Goal: Transaction & Acquisition: Book appointment/travel/reservation

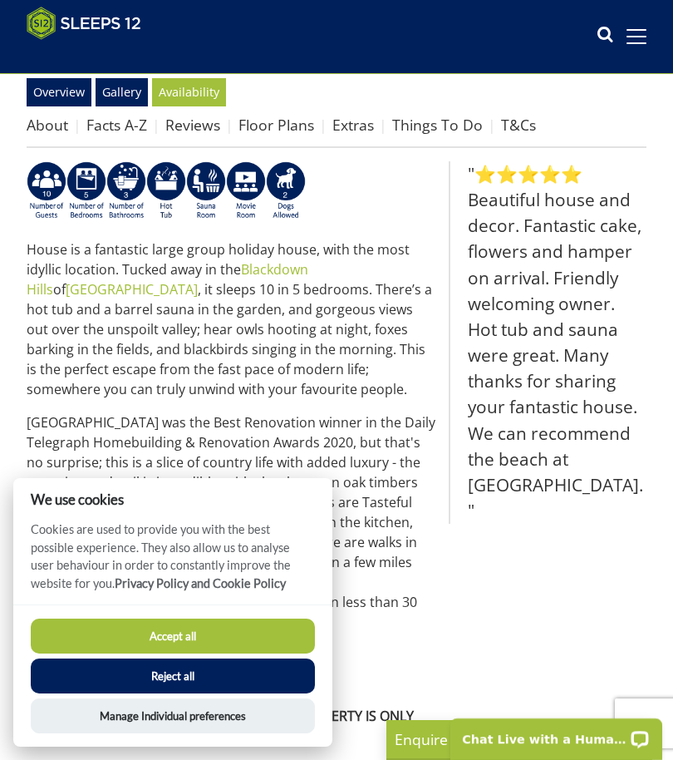
scroll to position [488, 0]
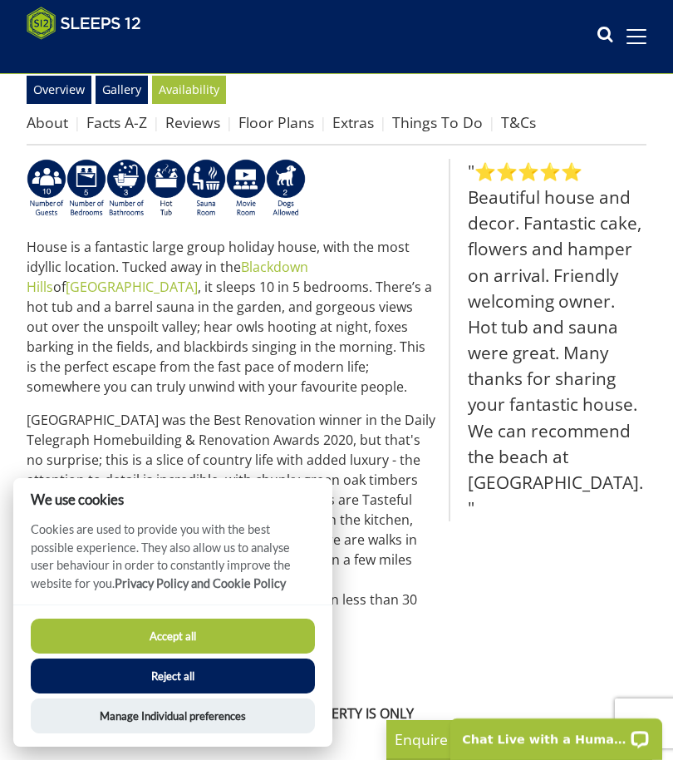
click at [179, 653] on button "Accept all" at bounding box center [173, 635] width 284 height 35
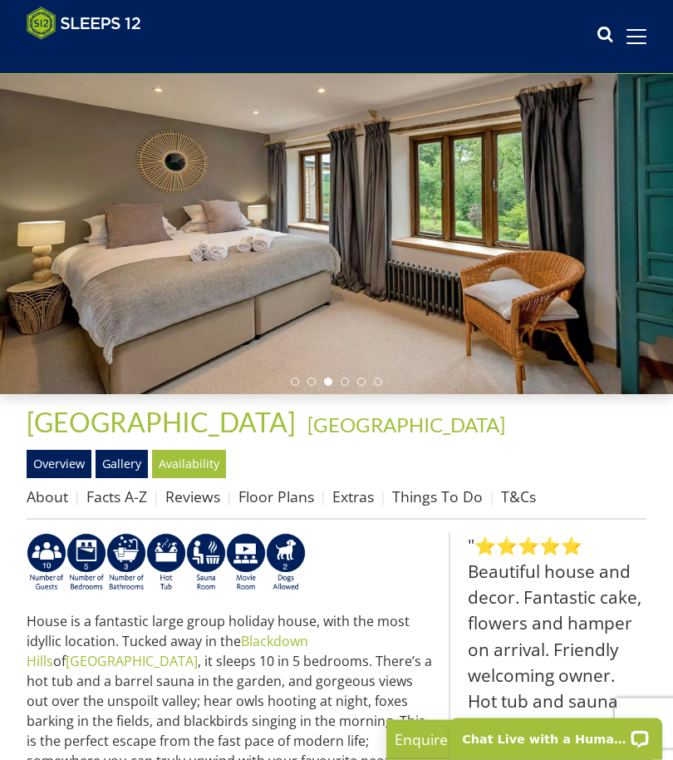
scroll to position [114, 0]
click at [296, 486] on link "Floor Plans" at bounding box center [276, 496] width 76 height 20
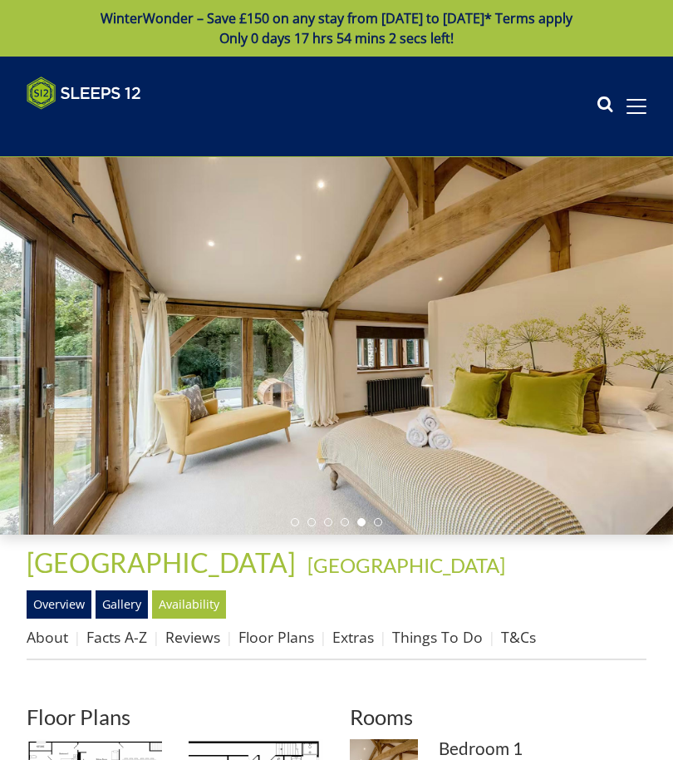
click at [253, 223] on div at bounding box center [336, 345] width 673 height 377
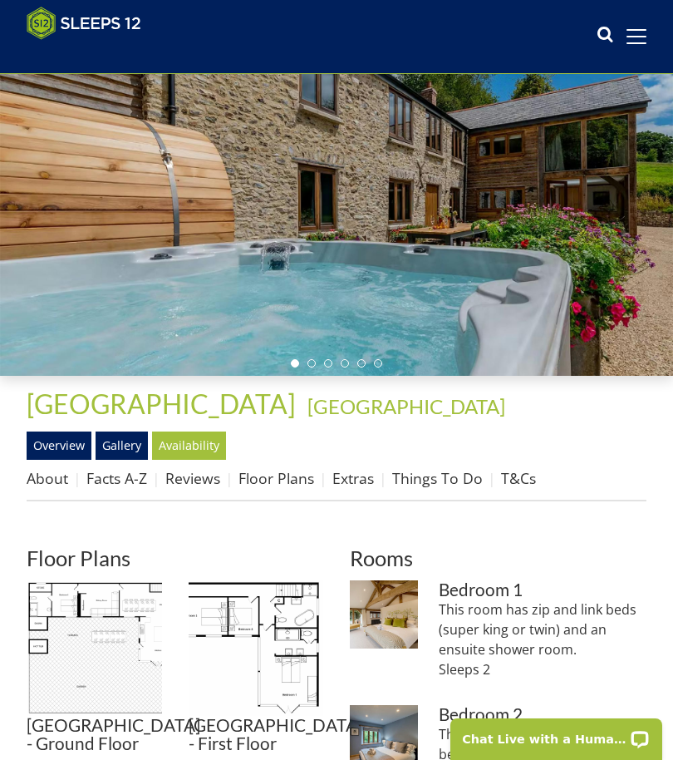
scroll to position [273, 0]
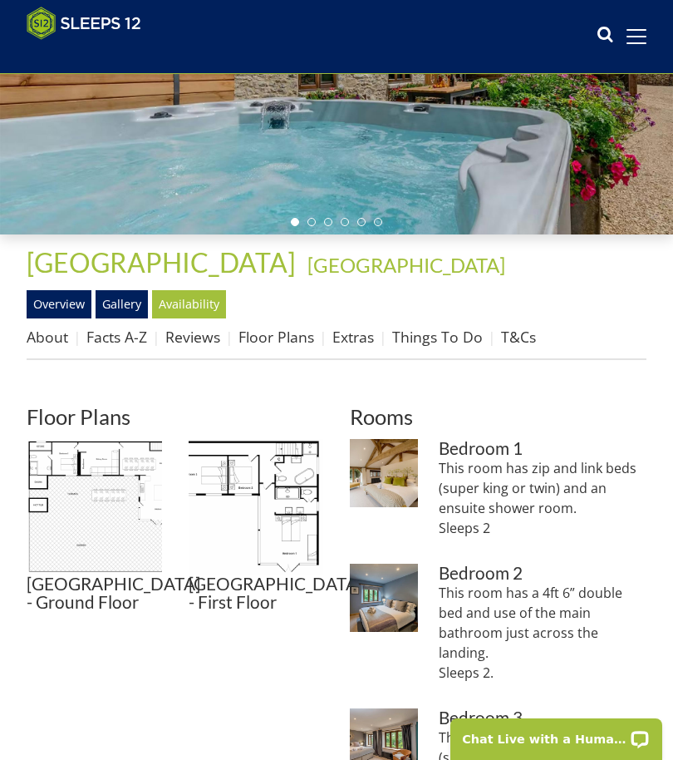
click at [172, 478] on ul "[GEOGRAPHIC_DATA] - Ground Floor [GEOGRAPHIC_DATA] - Ground Floor [GEOGRAPHIC_D…" at bounding box center [175, 525] width 297 height 173
click at [246, 460] on img at bounding box center [256, 506] width 135 height 135
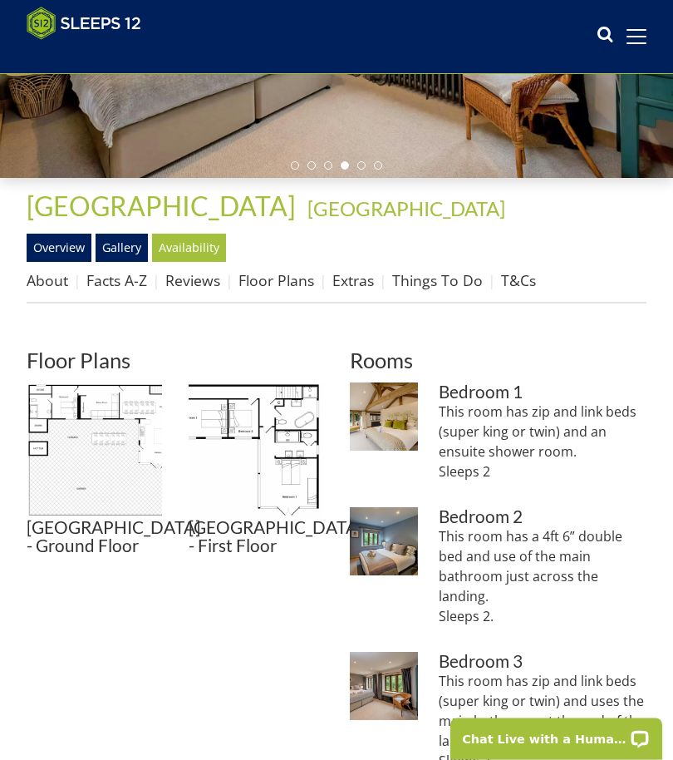
scroll to position [330, 0]
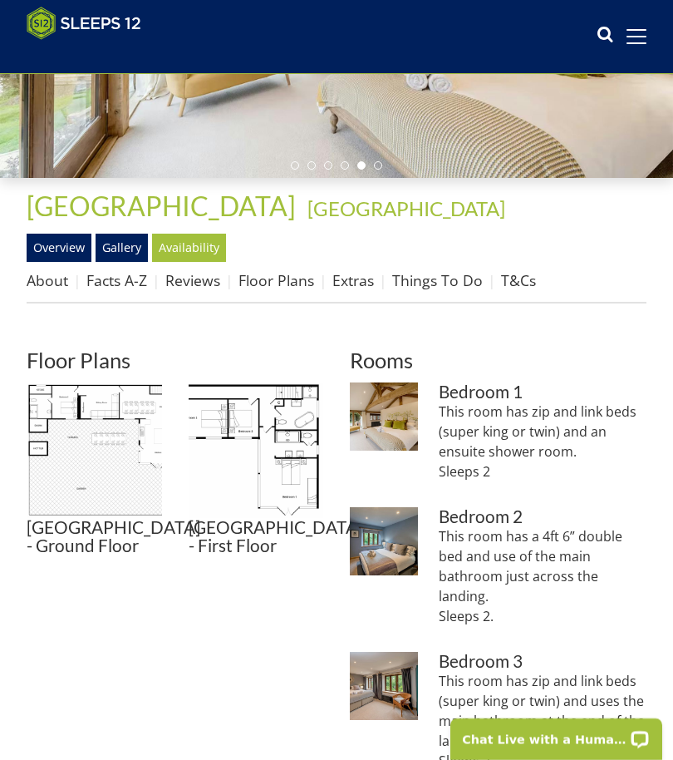
click at [66, 240] on link "Overview" at bounding box center [59, 248] width 65 height 28
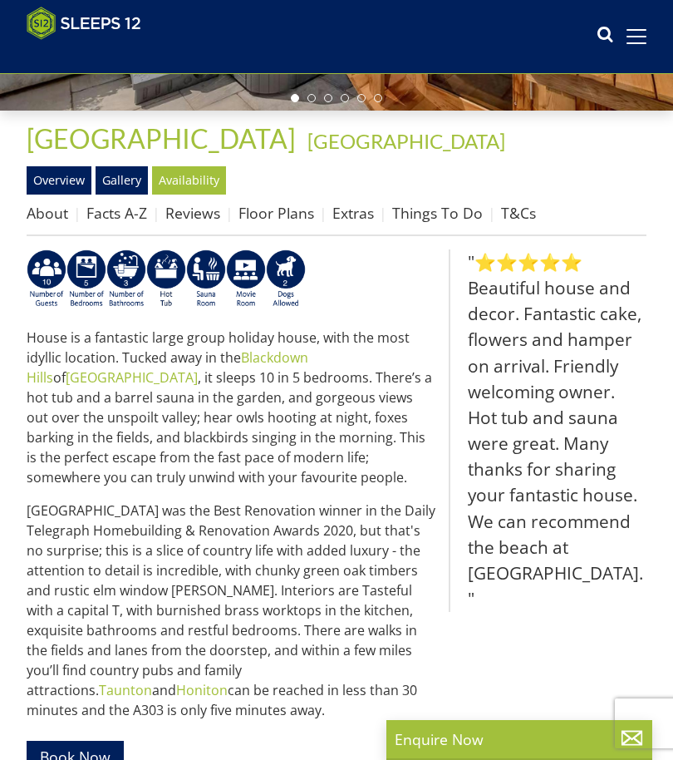
scroll to position [392, 0]
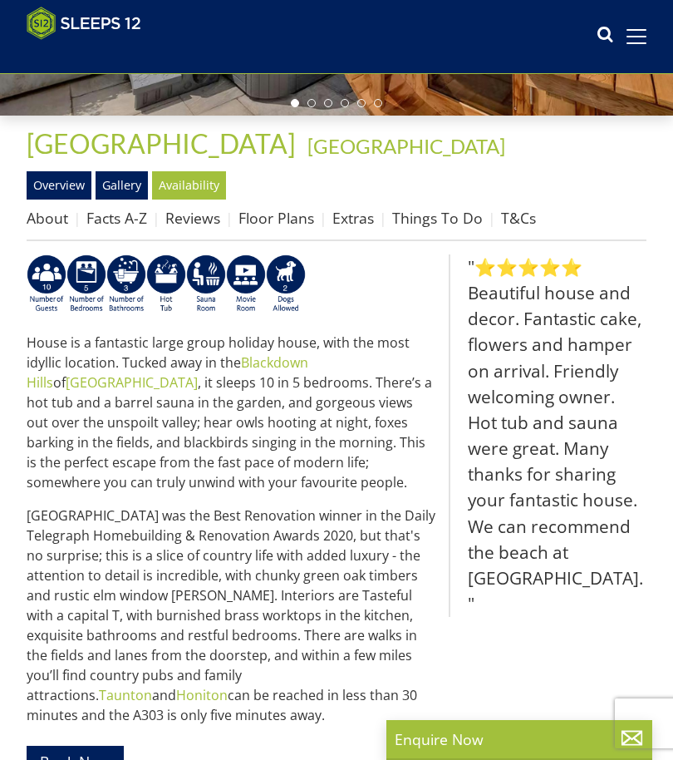
click at [193, 174] on link "Availability" at bounding box center [189, 185] width 74 height 28
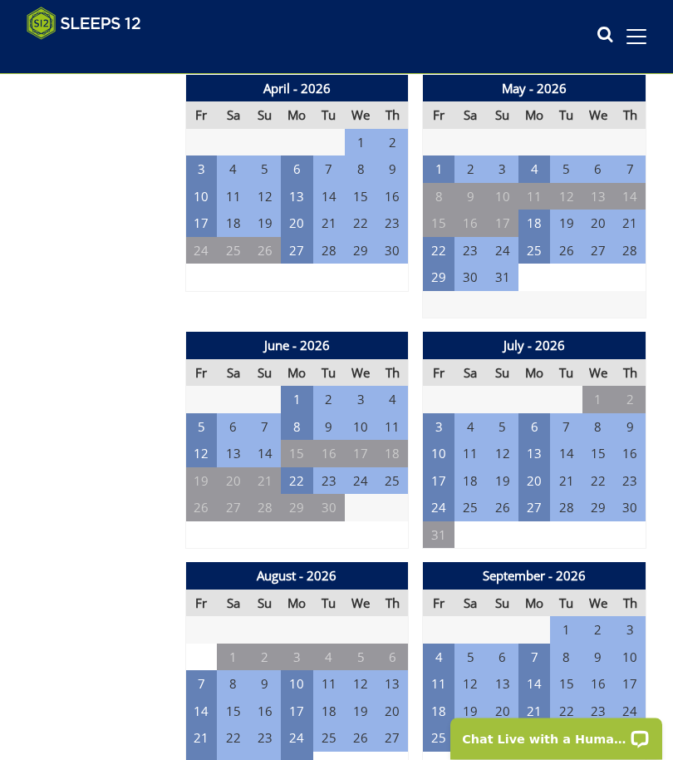
scroll to position [1316, 0]
click at [535, 440] on td "13" at bounding box center [535, 453] width 32 height 27
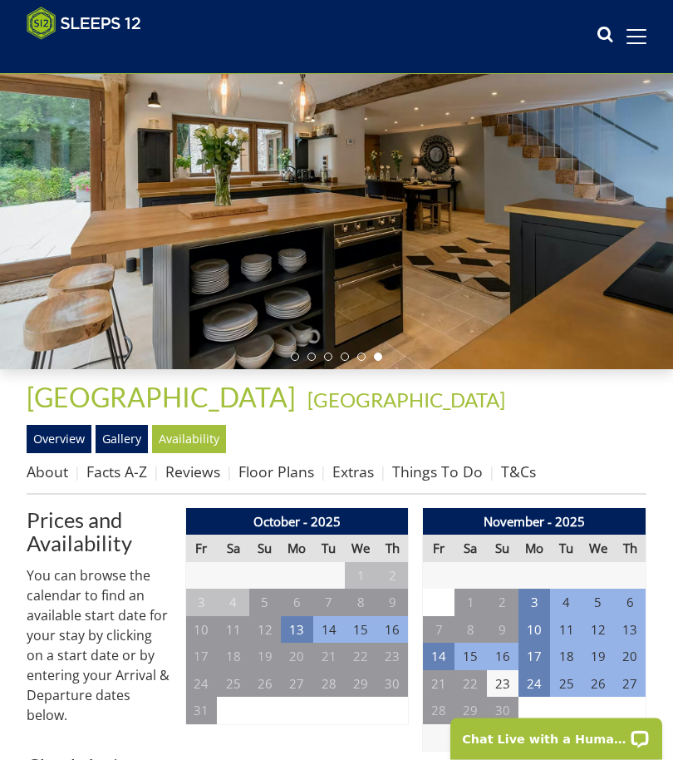
scroll to position [0, 0]
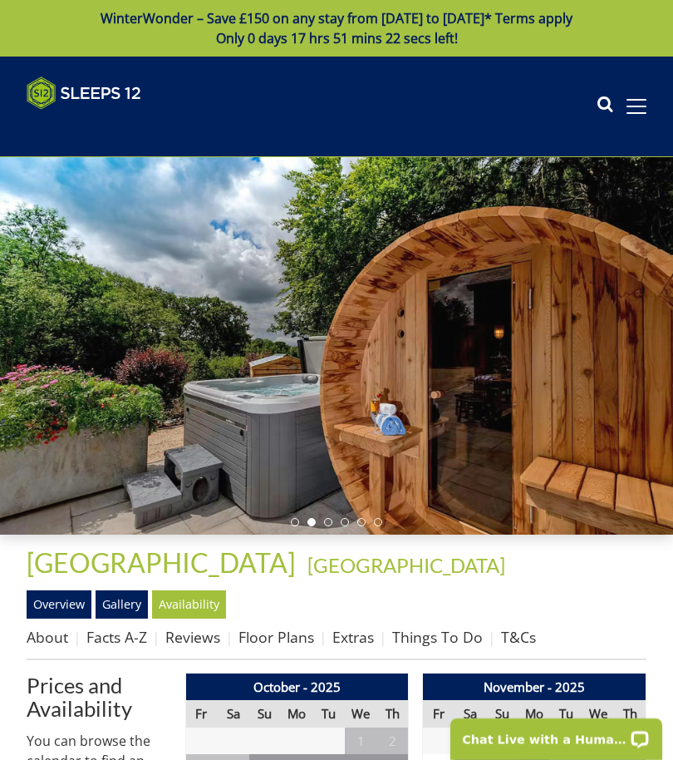
click at [288, 630] on link "Floor Plans" at bounding box center [276, 637] width 76 height 20
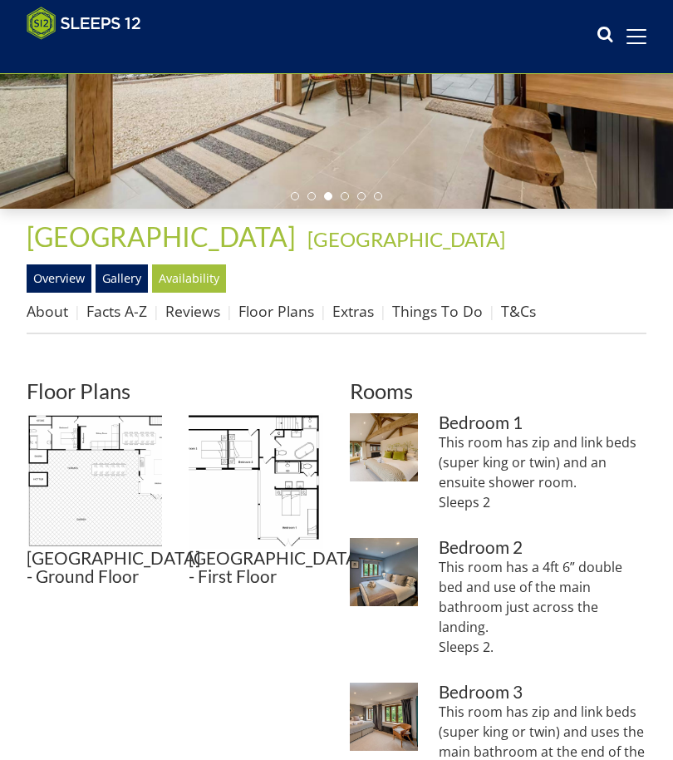
scroll to position [299, 0]
click at [277, 308] on link "Floor Plans" at bounding box center [276, 311] width 76 height 20
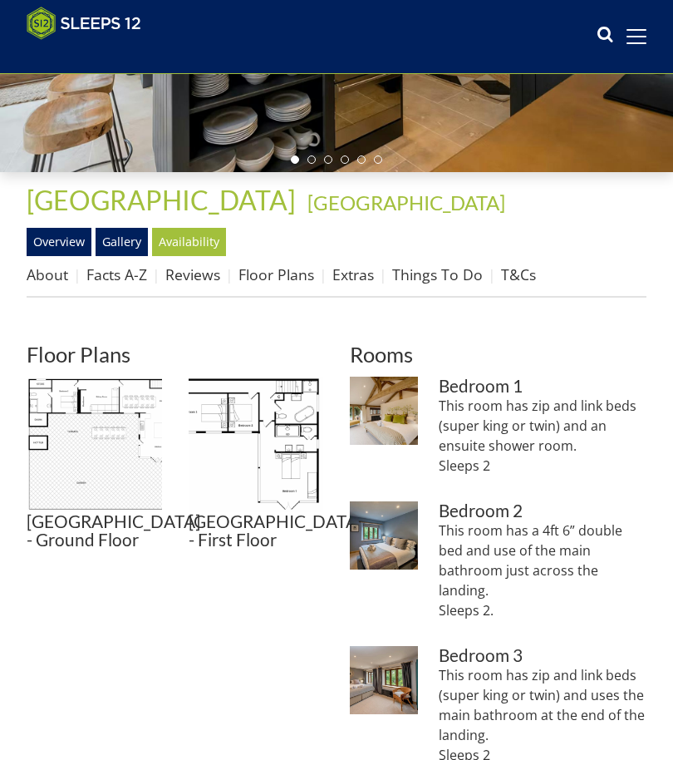
scroll to position [336, 0]
click at [145, 435] on img at bounding box center [94, 443] width 135 height 135
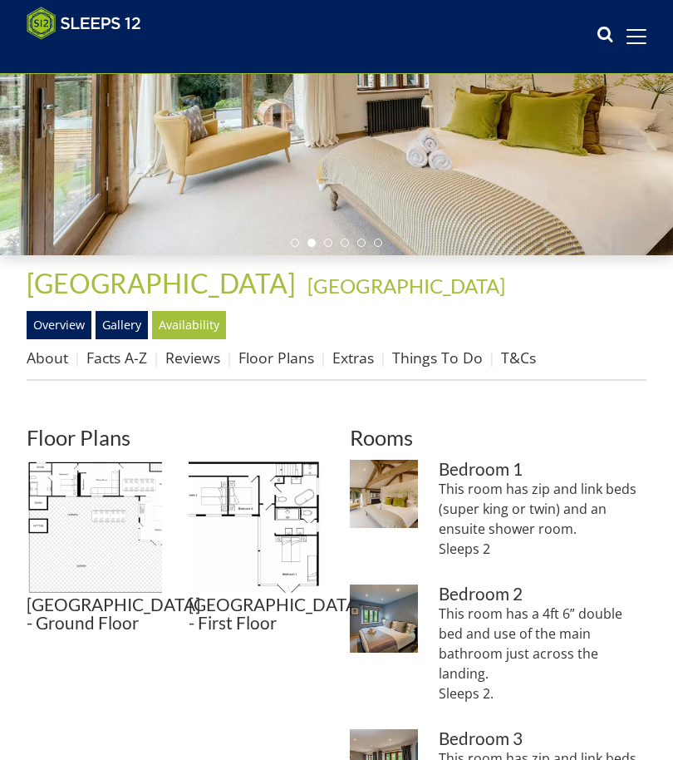
scroll to position [250, 0]
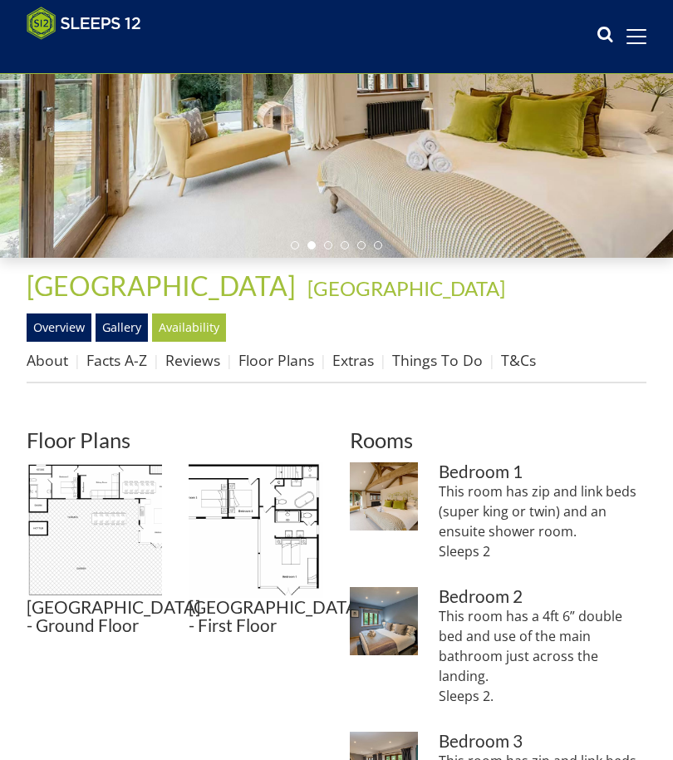
click at [72, 326] on link "Overview" at bounding box center [59, 327] width 65 height 28
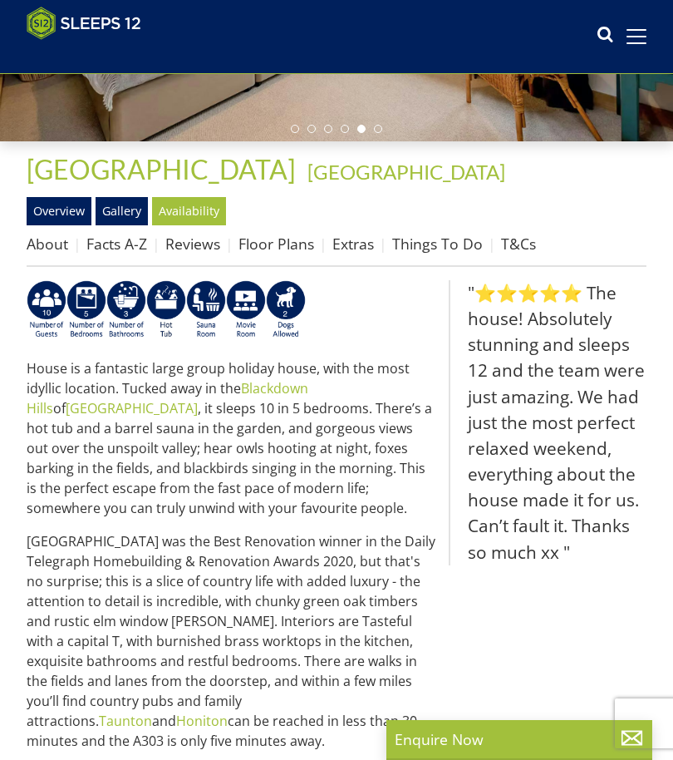
scroll to position [351, 0]
